Goal: Task Accomplishment & Management: Manage account settings

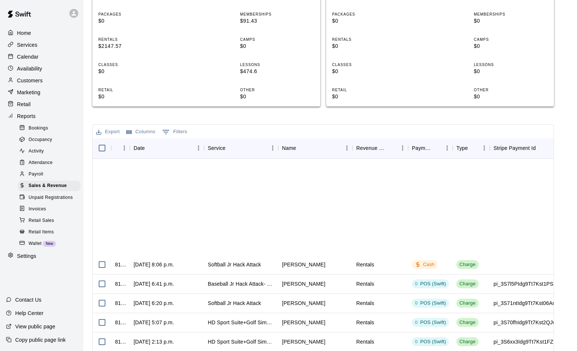
scroll to position [140, 0]
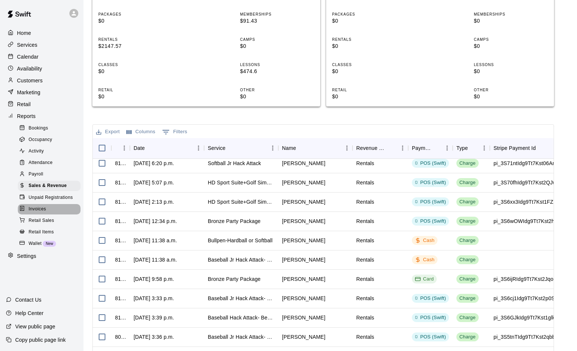
click at [42, 212] on span "Invoices" at bounding box center [37, 209] width 17 height 7
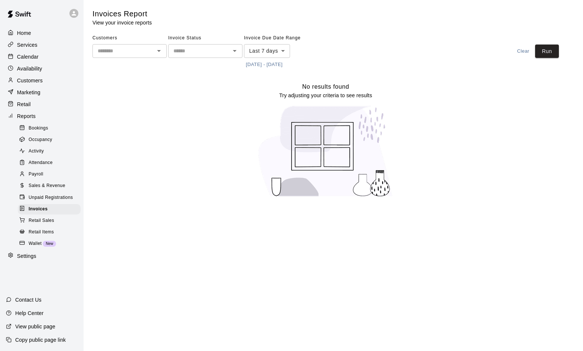
click at [283, 48] on body "Home Services Calendar Availability Customers Marketing Retail Reports Bookings…" at bounding box center [291, 103] width 583 height 206
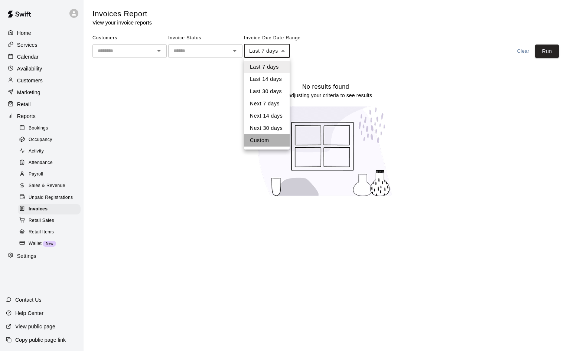
click at [263, 141] on li "Custom" at bounding box center [267, 140] width 46 height 12
type input "******"
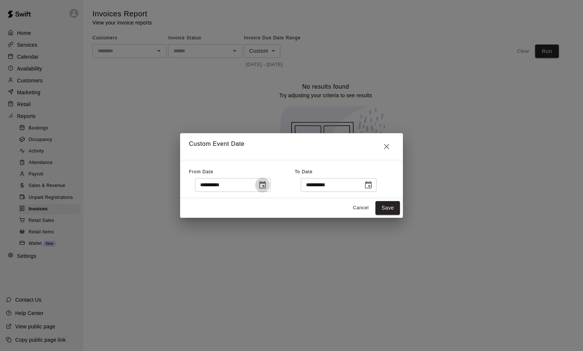
click at [267, 185] on icon "Choose date, selected date is Sep 11, 2025" at bounding box center [262, 185] width 9 height 9
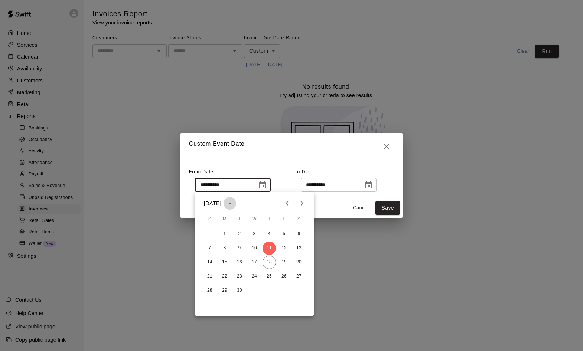
click at [234, 204] on icon "calendar view is open, switch to year view" at bounding box center [229, 203] width 9 height 9
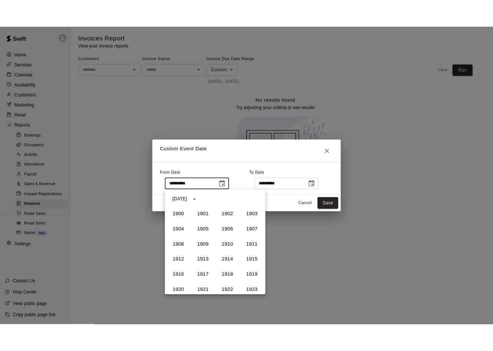
scroll to position [509, 0]
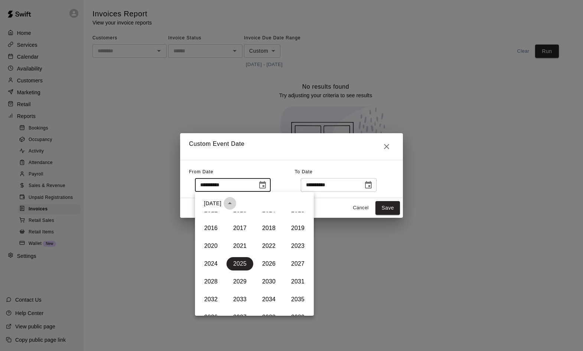
click at [232, 204] on icon "year view is open, switch to calendar view" at bounding box center [230, 203] width 4 height 2
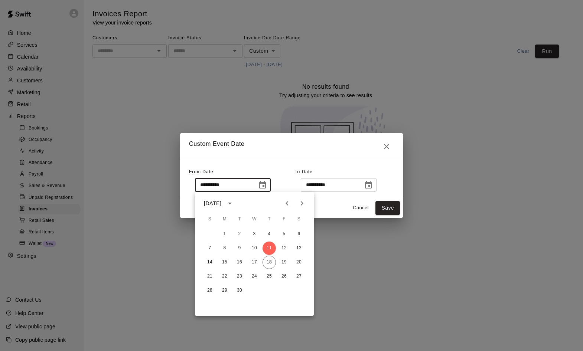
click at [287, 203] on icon "Previous month" at bounding box center [286, 203] width 9 height 9
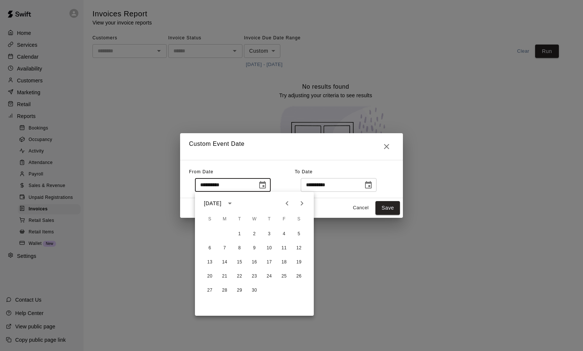
click at [287, 203] on icon "Previous month" at bounding box center [286, 203] width 9 height 9
click at [298, 233] on button "1" at bounding box center [298, 233] width 13 height 13
type input "**********"
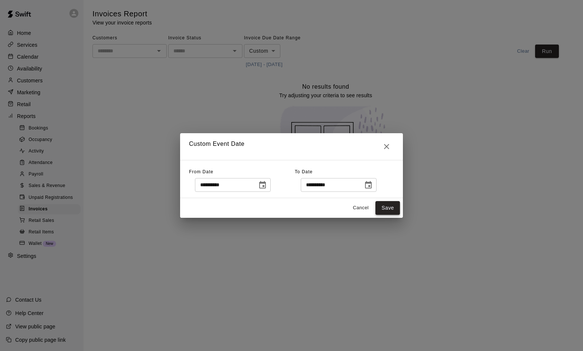
click at [386, 206] on button "Save" at bounding box center [387, 208] width 24 height 14
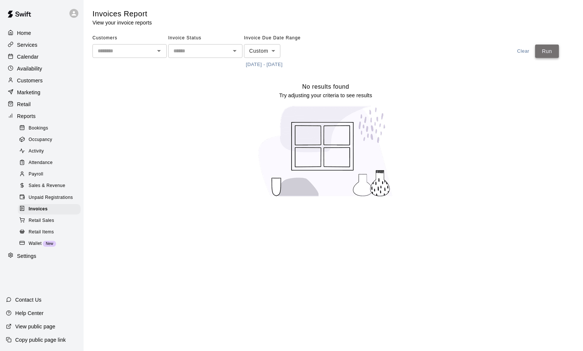
click at [543, 54] on button "Run" at bounding box center [547, 52] width 24 height 14
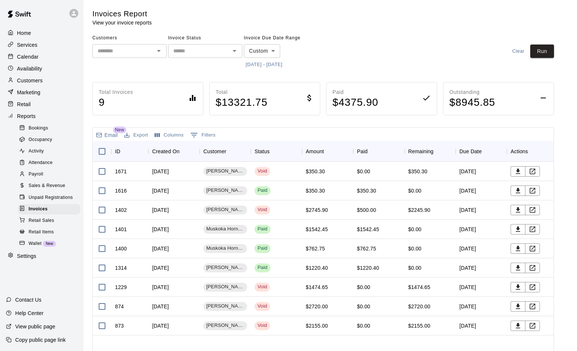
click at [446, 44] on div "Customers ​ Invoice Status ​ Invoice Due Date Range Custom ****** ​ [DATE] - [D…" at bounding box center [323, 51] width 462 height 38
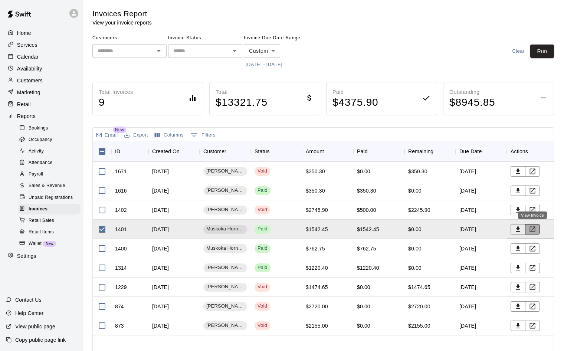
click at [531, 229] on icon "View Invoice" at bounding box center [532, 229] width 7 height 7
click at [532, 210] on icon "View Invoice" at bounding box center [532, 209] width 7 height 7
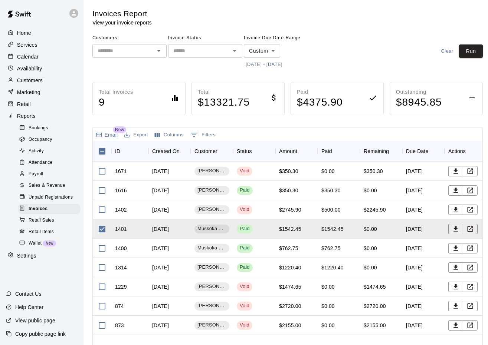
click at [27, 260] on p "Settings" at bounding box center [26, 255] width 19 height 7
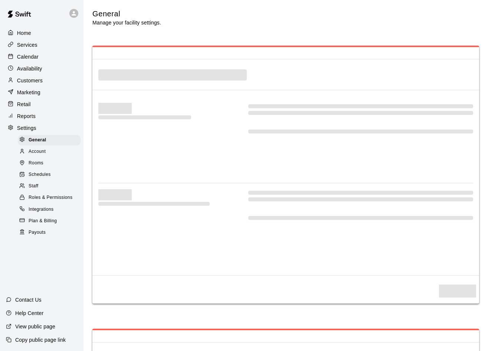
select select "**"
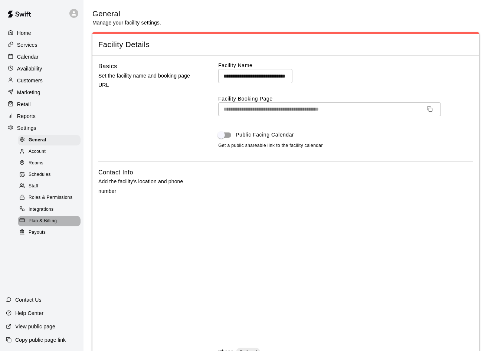
click at [56, 225] on span "Plan & Billing" at bounding box center [43, 220] width 28 height 7
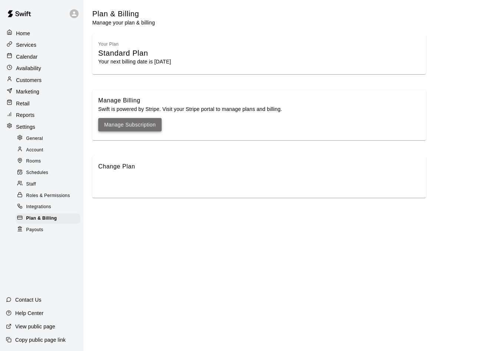
click at [145, 123] on link "Manage Subscription" at bounding box center [130, 124] width 52 height 9
